Goal: Navigation & Orientation: Find specific page/section

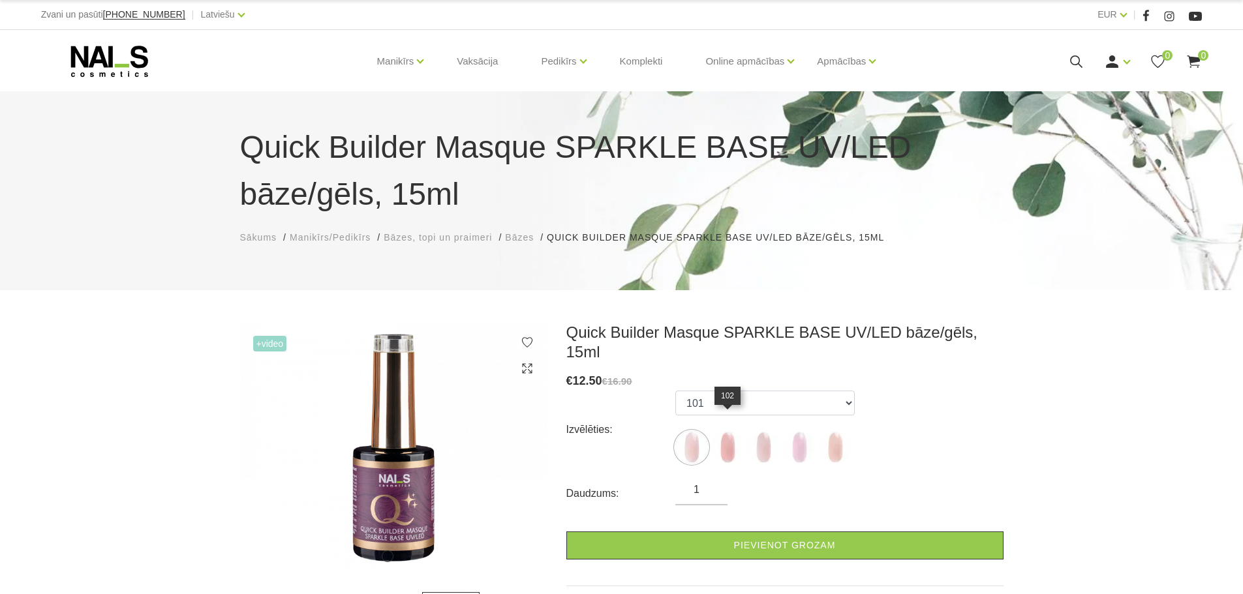
click at [733, 431] on img at bounding box center [727, 447] width 33 height 33
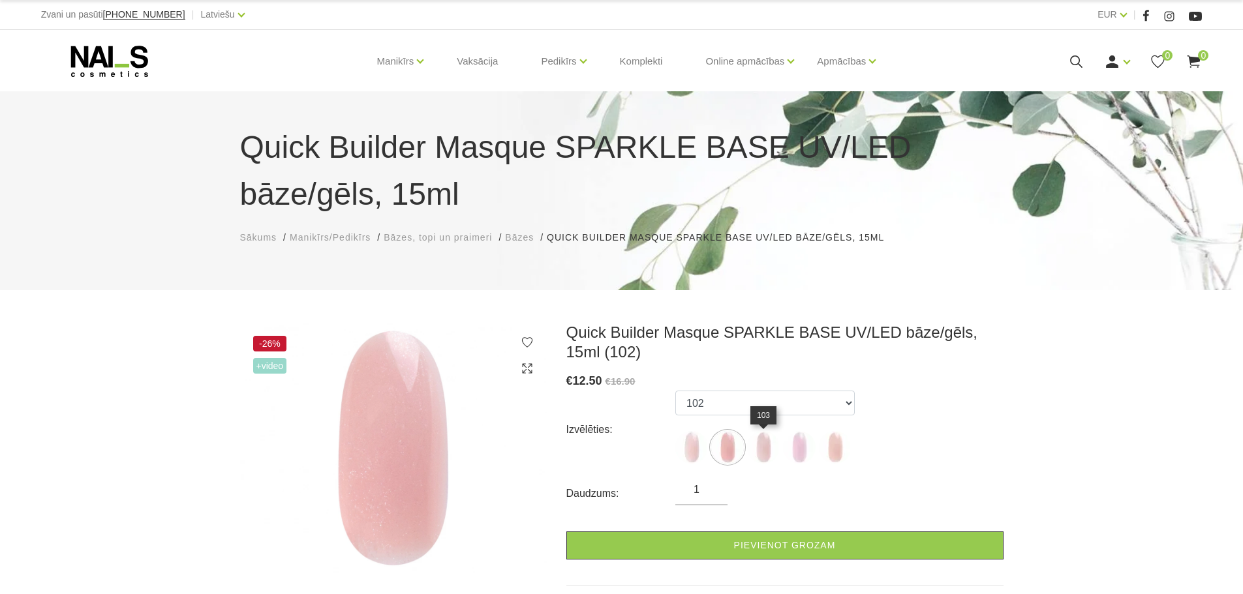
click at [761, 454] on img at bounding box center [763, 447] width 33 height 33
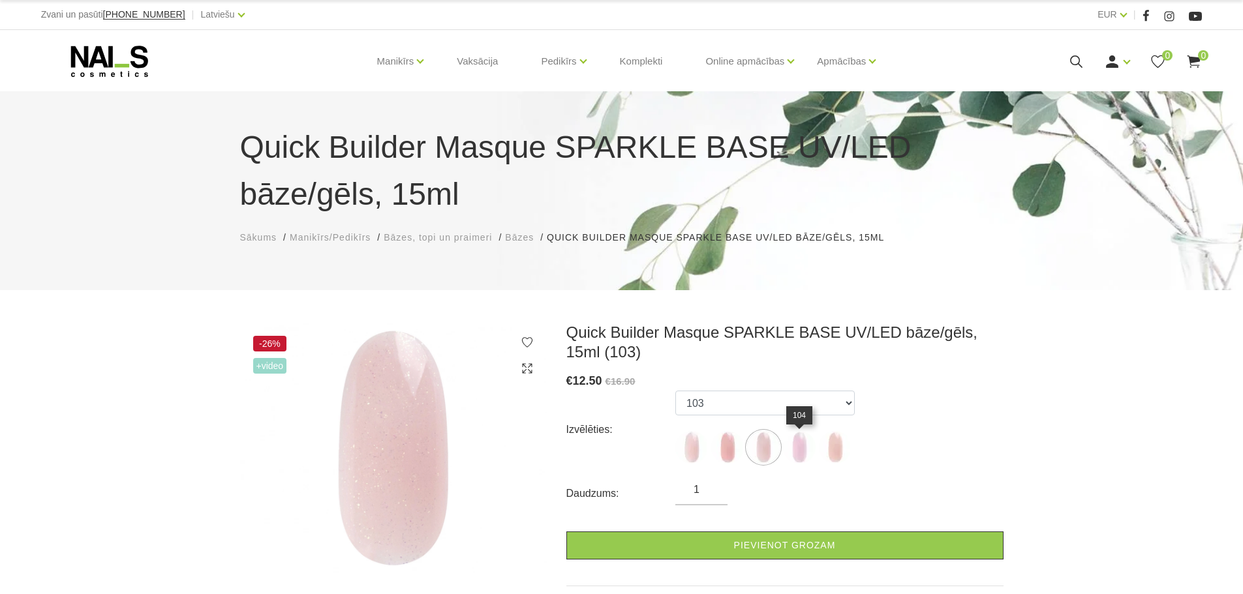
click at [809, 451] on img at bounding box center [799, 447] width 33 height 33
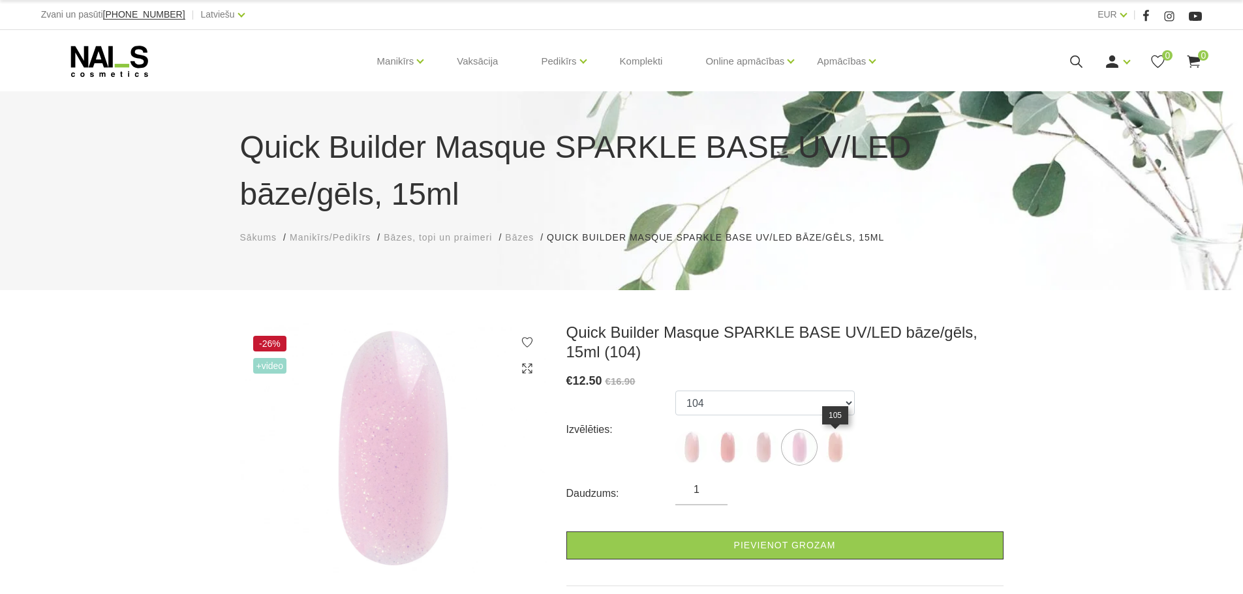
click at [833, 446] on img at bounding box center [835, 447] width 33 height 33
select select "6010"
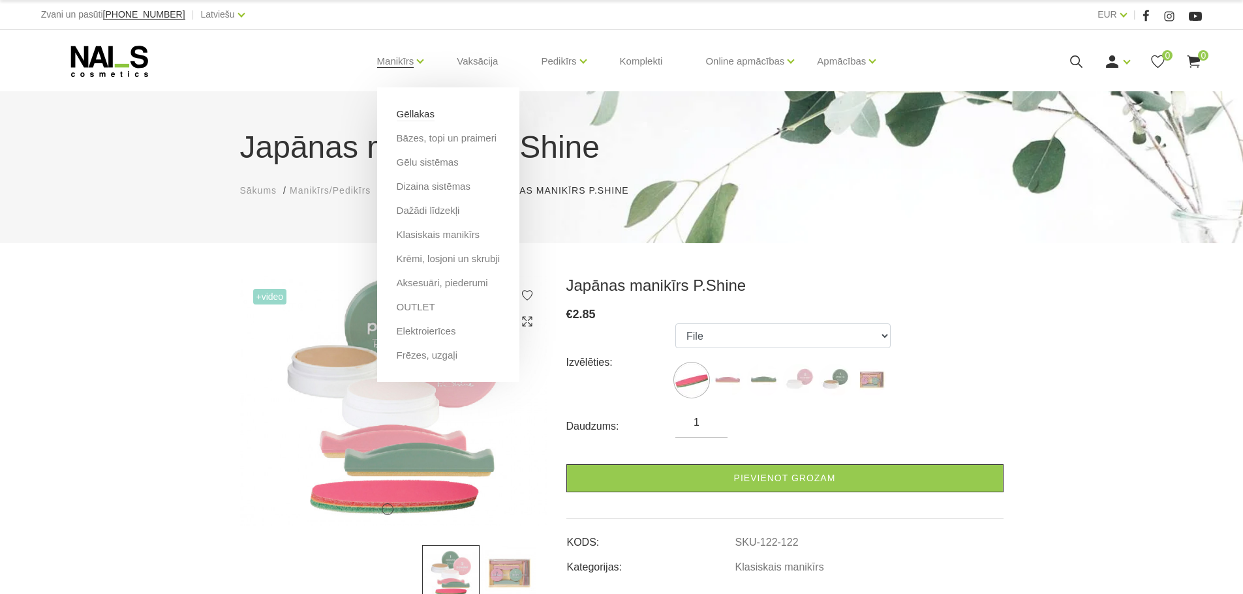
click at [428, 114] on link "Gēllakas" at bounding box center [416, 114] width 38 height 14
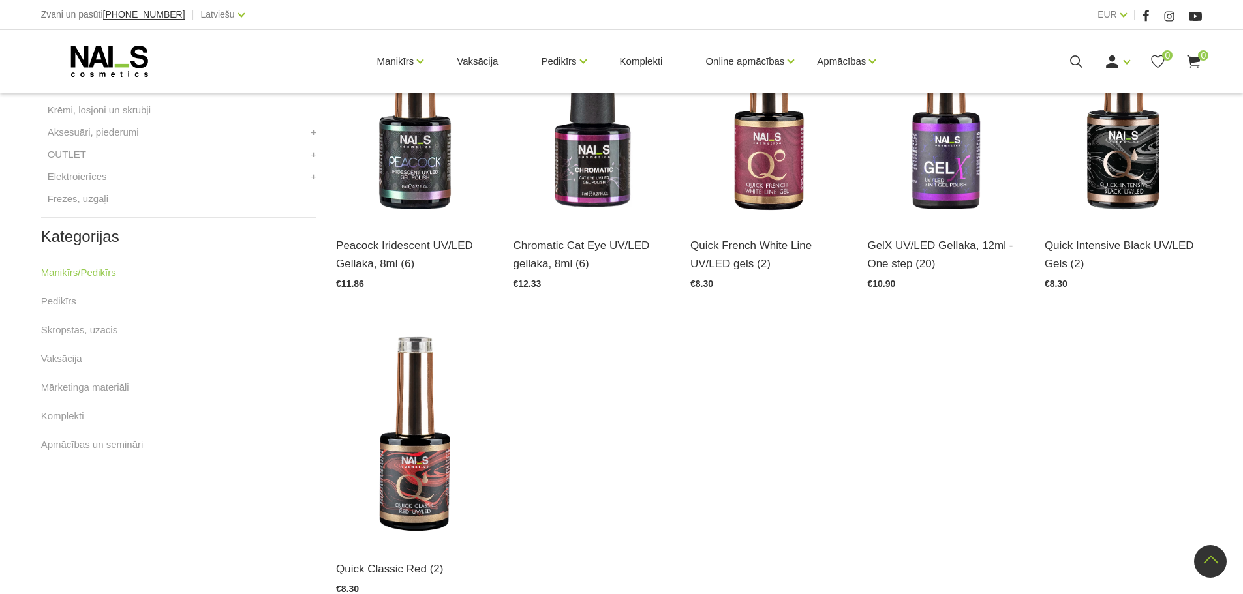
scroll to position [587, 0]
